Goal: Information Seeking & Learning: Learn about a topic

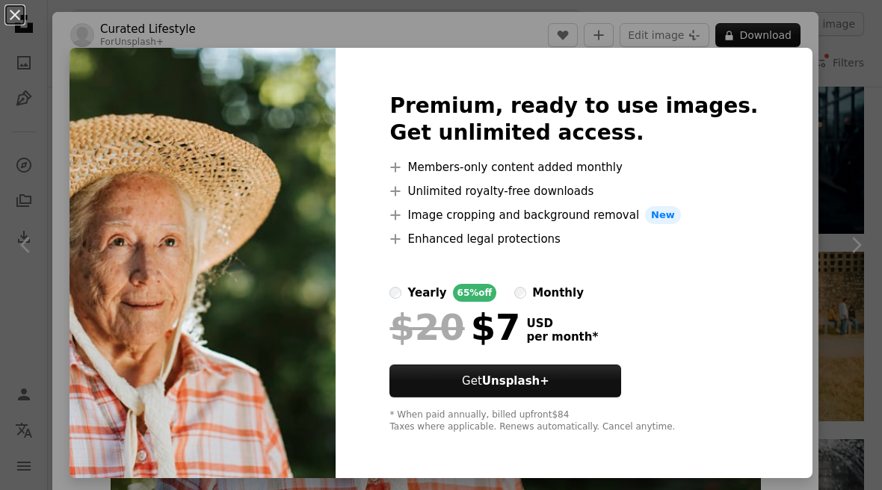
scroll to position [25442, 0]
click at [9, 6] on button "An X shape" at bounding box center [15, 15] width 18 height 18
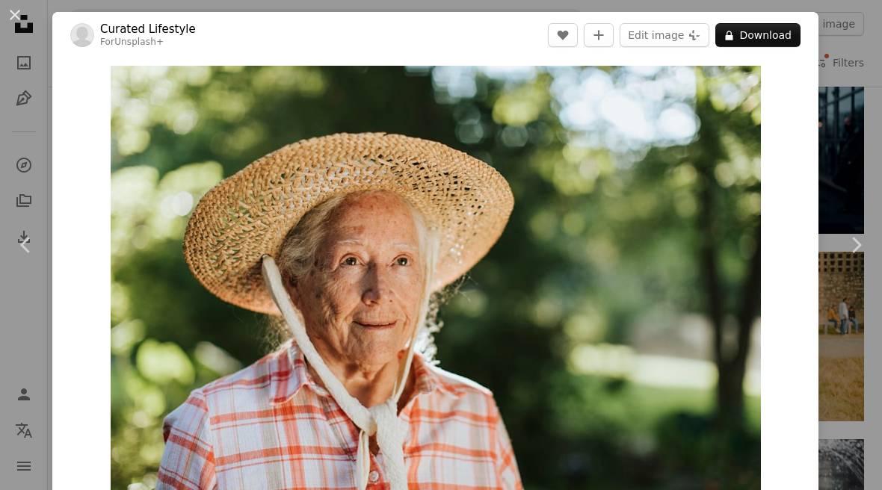
click at [19, 8] on button "An X shape" at bounding box center [15, 15] width 18 height 18
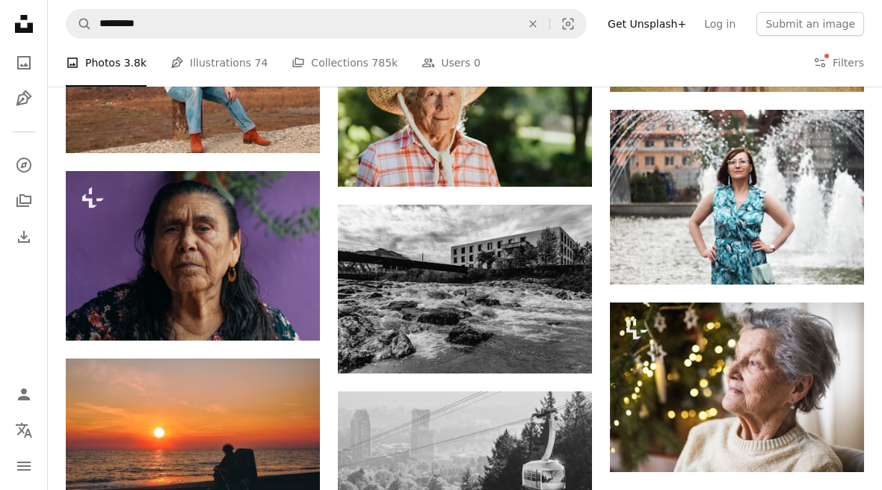
scroll to position [25780, 0]
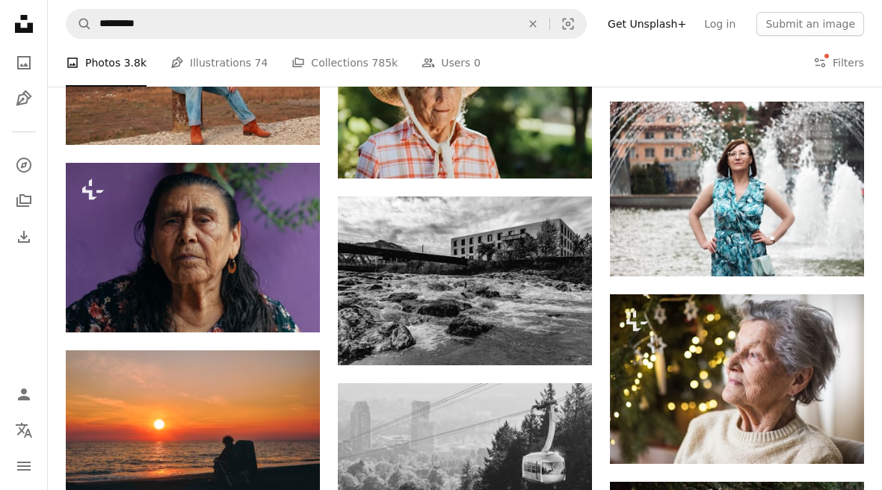
click at [789, 152] on img at bounding box center [737, 190] width 254 height 176
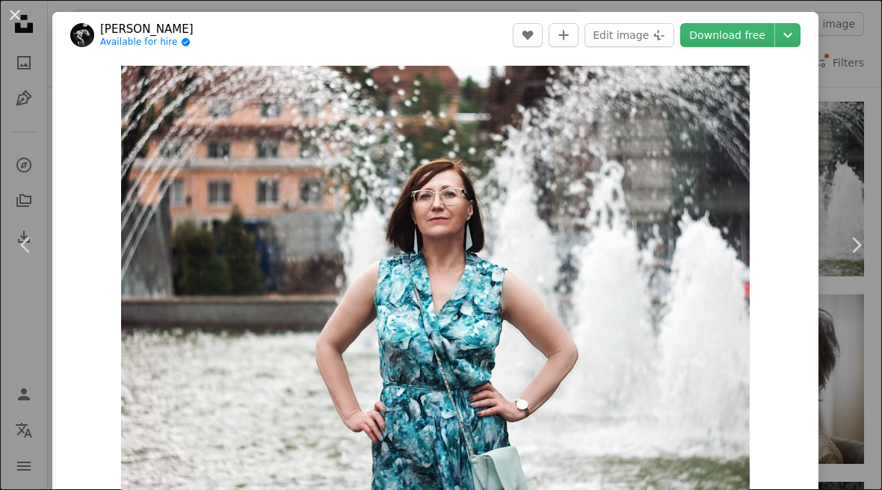
click at [24, 13] on button "An X shape" at bounding box center [15, 15] width 18 height 18
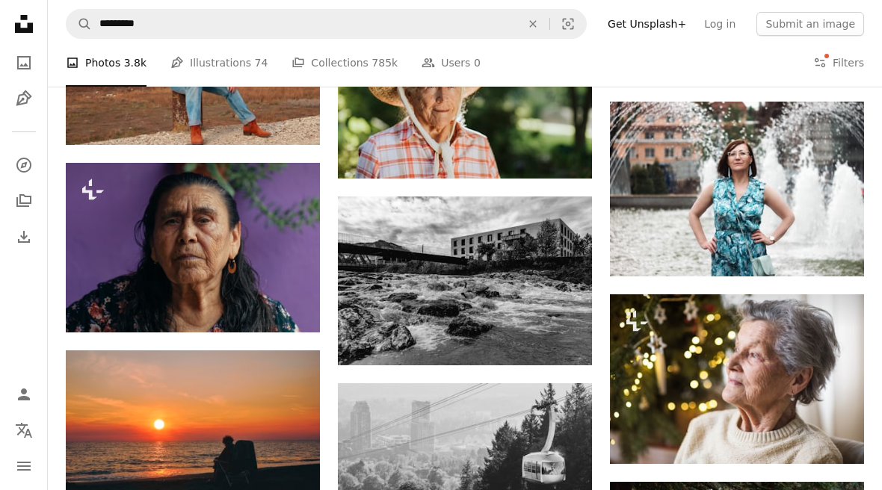
click at [849, 64] on button "Filters Filters" at bounding box center [838, 63] width 51 height 48
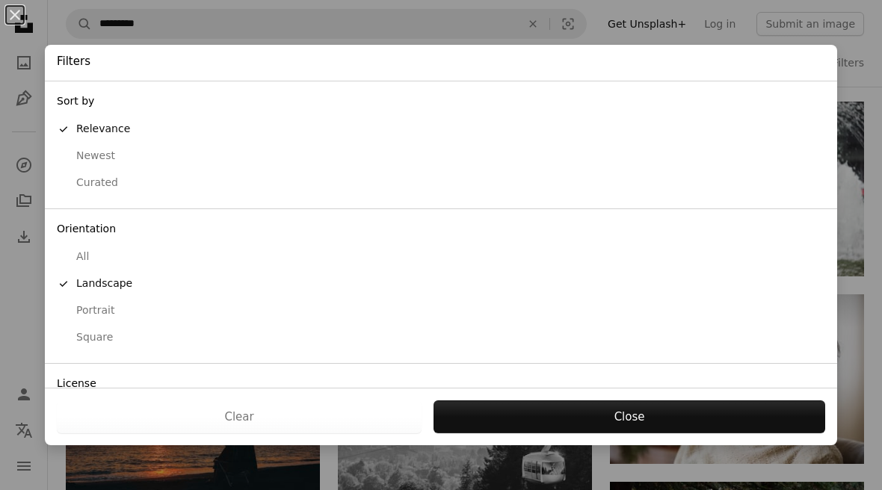
click at [81, 458] on div "Free" at bounding box center [441, 465] width 769 height 15
click at [659, 434] on button "Apply" at bounding box center [629, 417] width 393 height 33
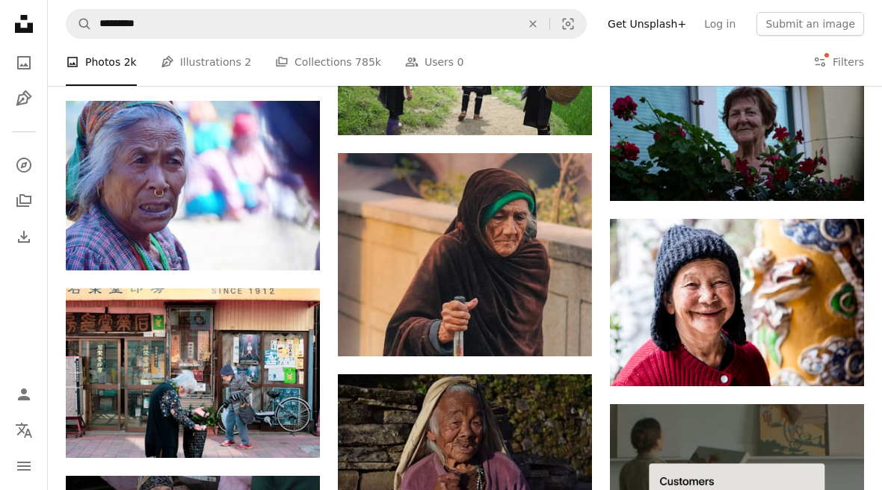
scroll to position [3679, 0]
click at [413, 283] on img at bounding box center [465, 254] width 254 height 203
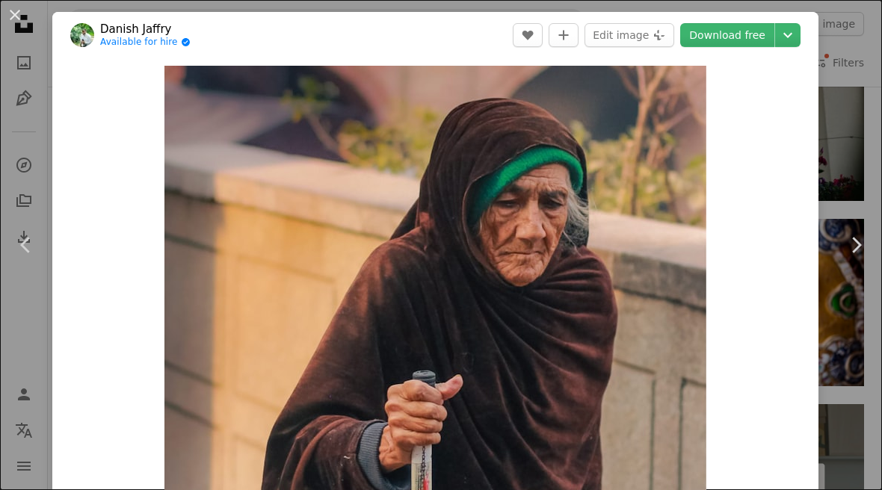
click at [23, 10] on button "An X shape" at bounding box center [15, 15] width 18 height 18
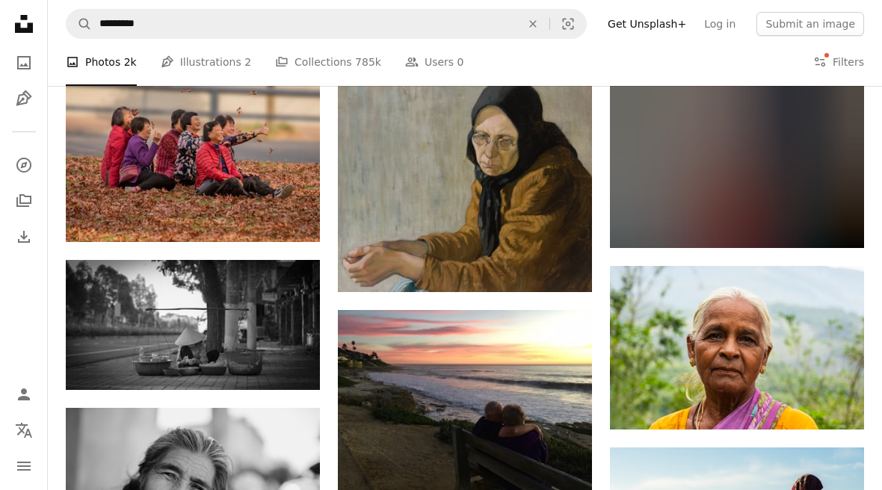
scroll to position [9493, 0]
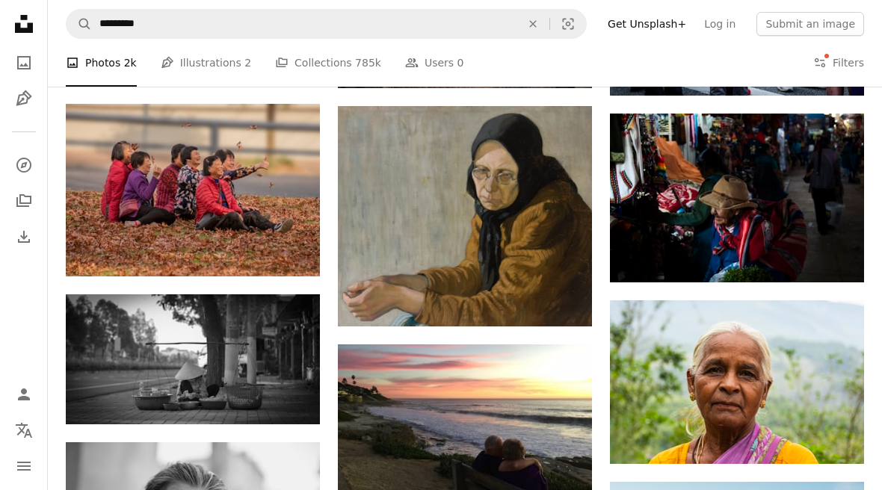
click at [522, 197] on img at bounding box center [465, 216] width 254 height 221
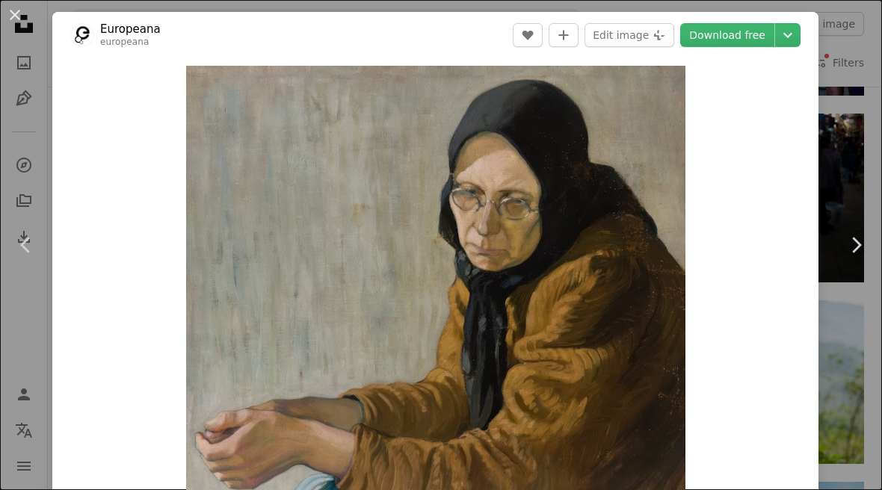
click at [10, 11] on button "An X shape" at bounding box center [15, 15] width 18 height 18
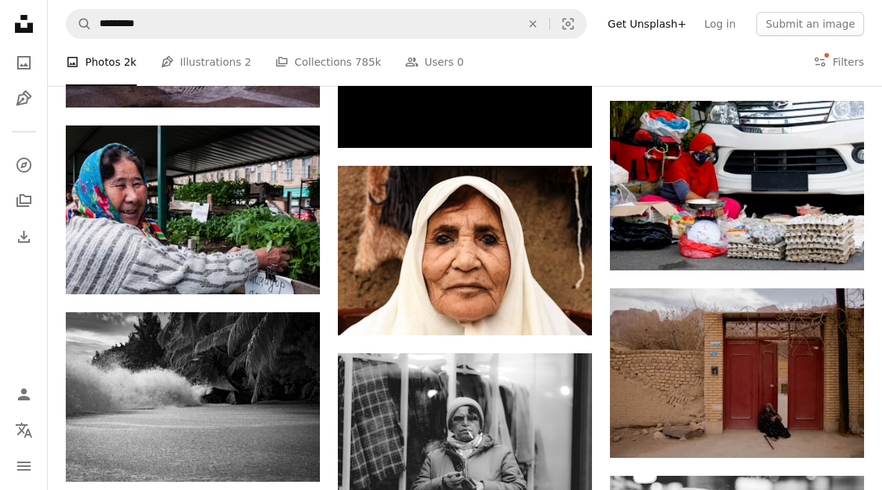
scroll to position [14539, 0]
click at [392, 250] on img at bounding box center [465, 251] width 254 height 170
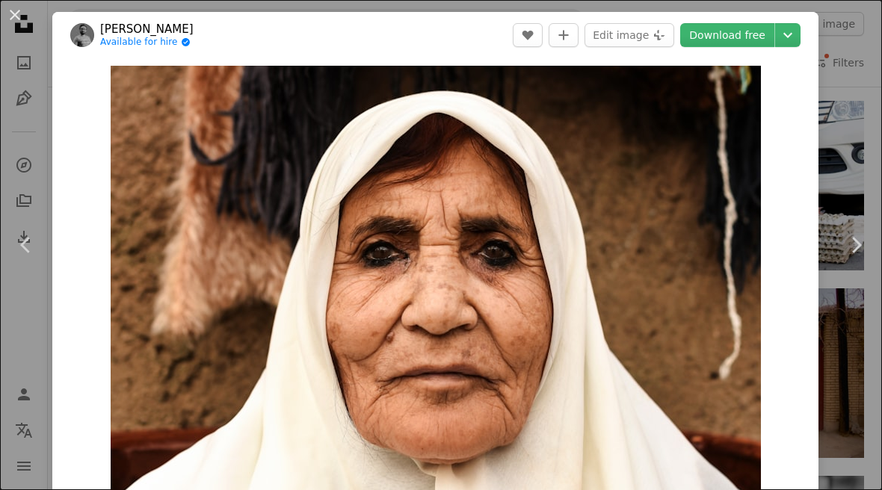
click at [24, 17] on button "An X shape" at bounding box center [15, 15] width 18 height 18
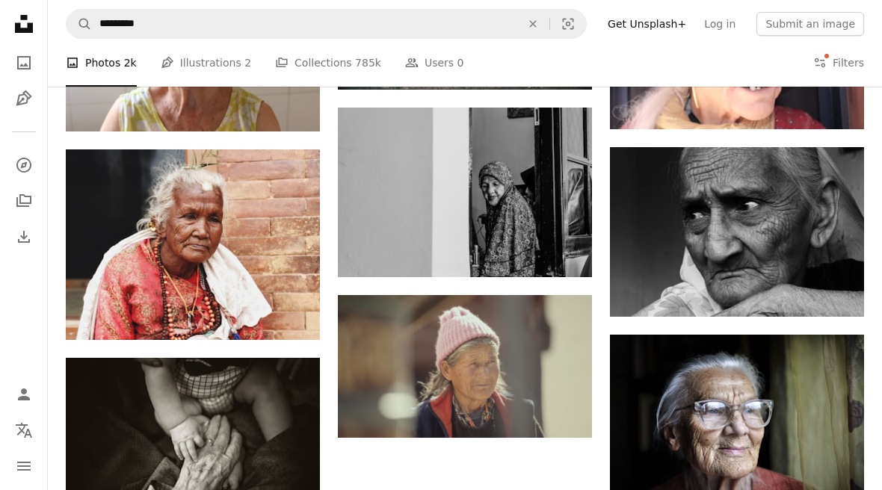
scroll to position [24892, 0]
